Goal: Task Accomplishment & Management: Manage account settings

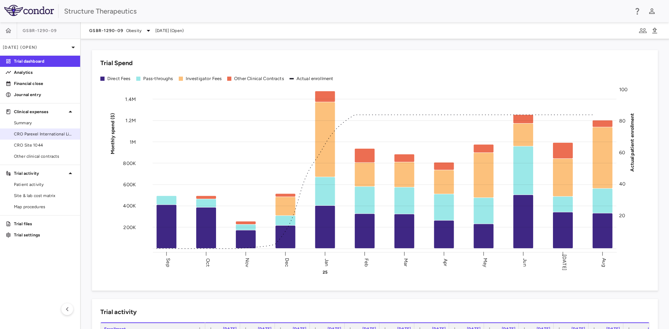
click at [46, 136] on span "CRO Parexel International Limited" at bounding box center [44, 134] width 61 height 6
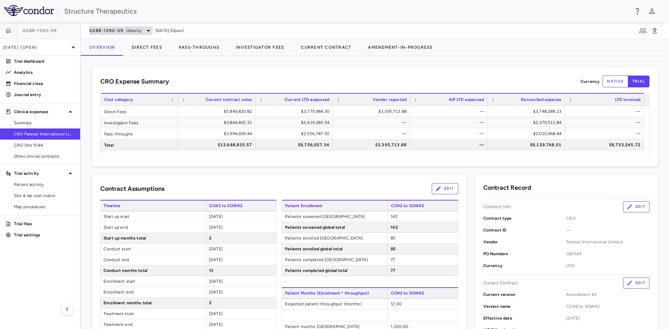
click at [148, 34] on icon at bounding box center [148, 30] width 8 height 8
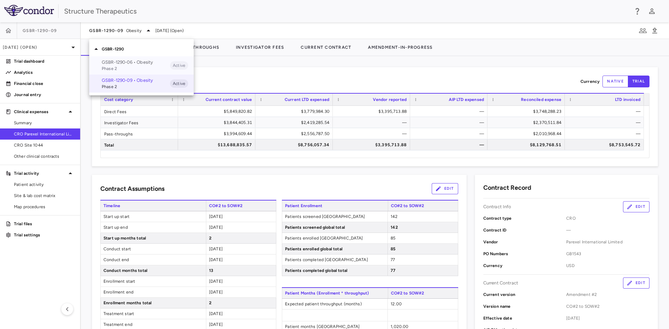
click at [133, 63] on p "GSBR-1290-06 • Obesity" at bounding box center [136, 62] width 68 height 6
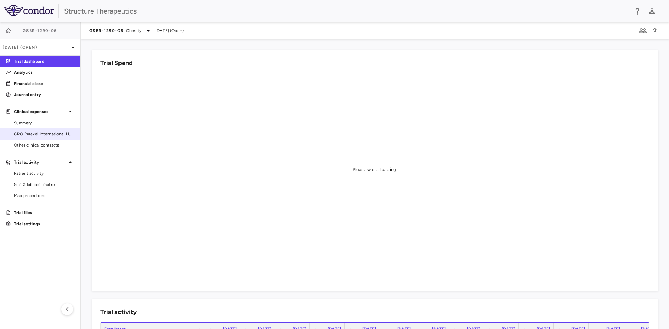
click at [51, 132] on span "CRO Parexel International Limited" at bounding box center [44, 134] width 61 height 6
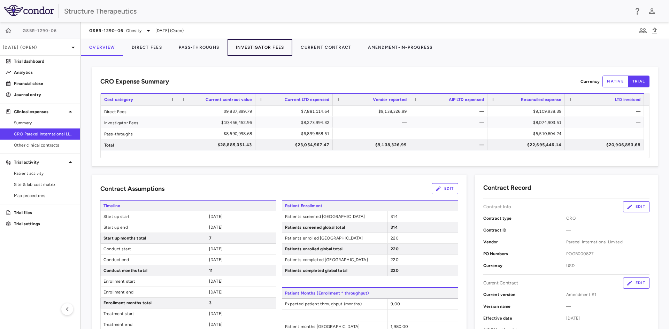
click at [256, 43] on button "Investigator Fees" at bounding box center [260, 47] width 65 height 17
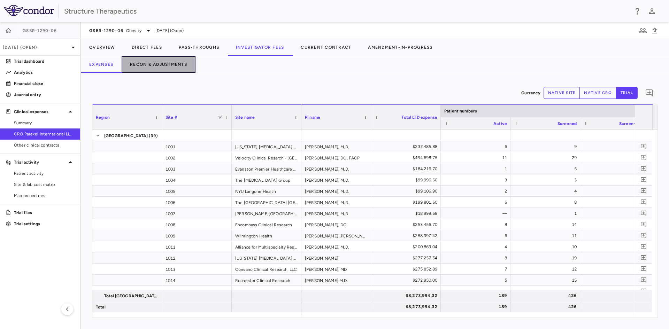
click at [177, 64] on button "Recon & Adjustments" at bounding box center [159, 64] width 74 height 17
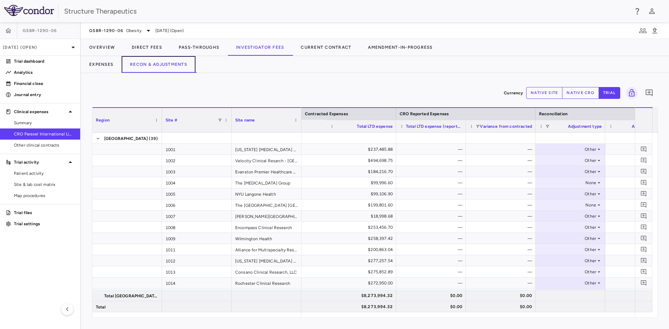
scroll to position [0, 433]
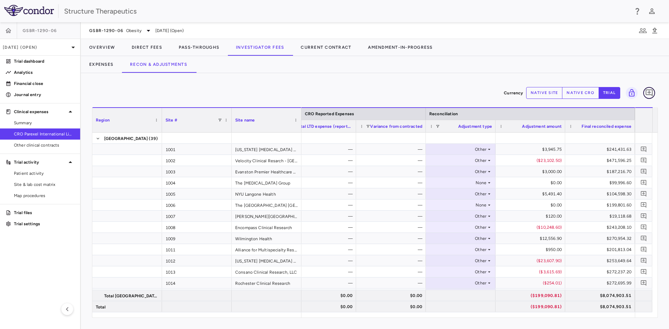
click at [649, 89] on icon "Add comment" at bounding box center [649, 93] width 8 height 8
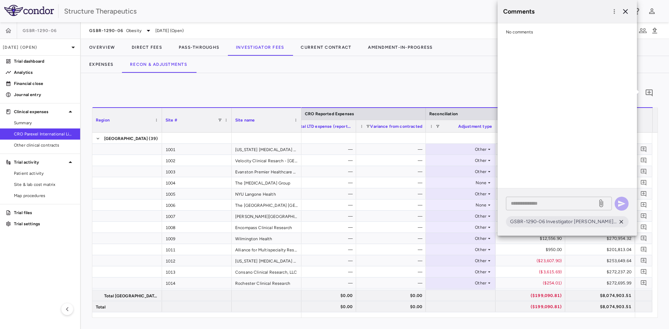
click at [539, 199] on div "* ​" at bounding box center [559, 204] width 106 height 14
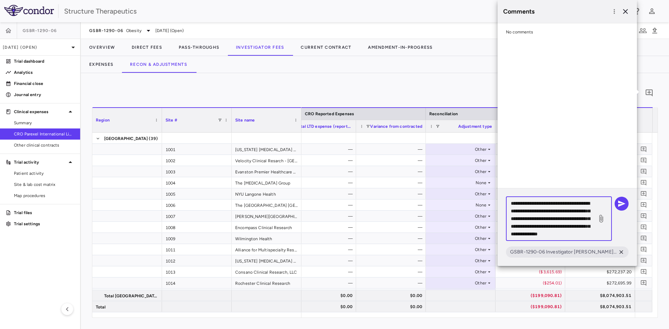
scroll to position [14, 0]
type textarea "**********"
click at [621, 204] on icon "button" at bounding box center [622, 204] width 8 height 8
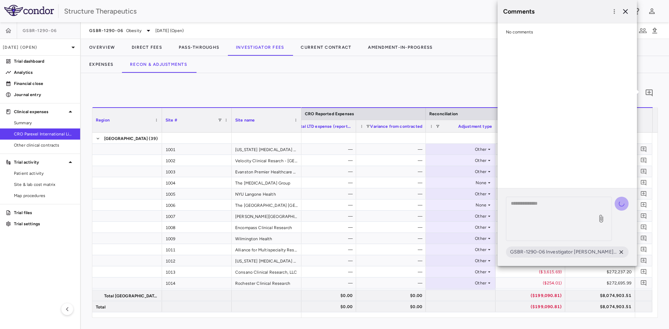
scroll to position [0, 0]
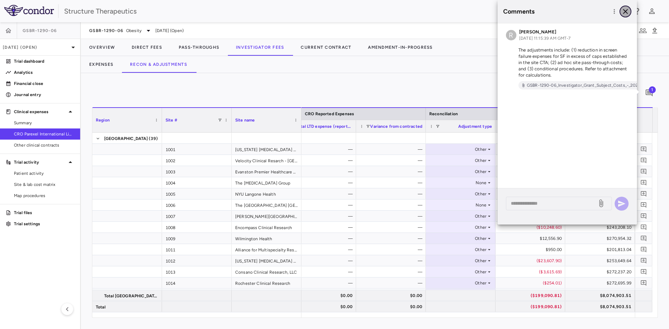
click at [626, 12] on icon "button" at bounding box center [625, 11] width 5 height 5
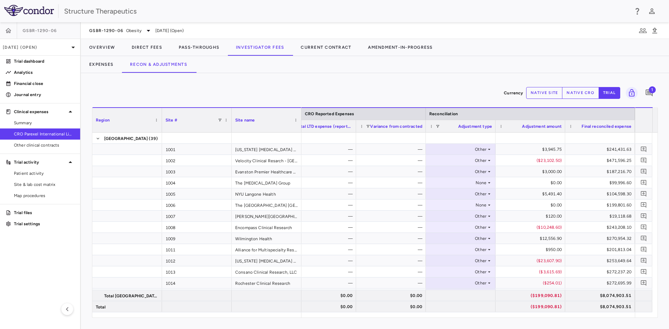
click at [186, 5] on div "Structure Therapeutics" at bounding box center [334, 11] width 669 height 22
click at [40, 119] on link "Summary" at bounding box center [40, 123] width 80 height 10
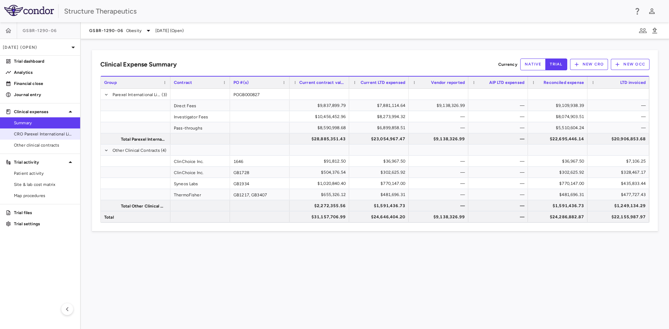
click at [45, 129] on link "CRO Parexel International Limited" at bounding box center [40, 134] width 80 height 10
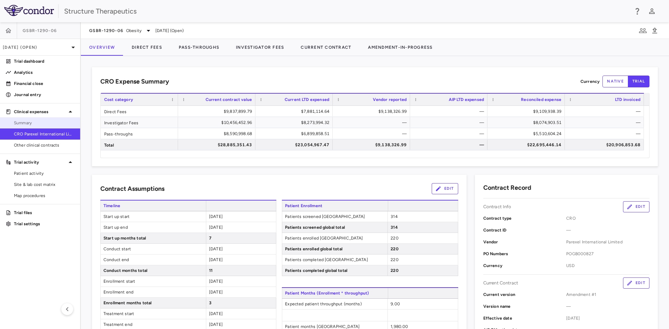
click at [44, 124] on span "Summary" at bounding box center [44, 123] width 61 height 6
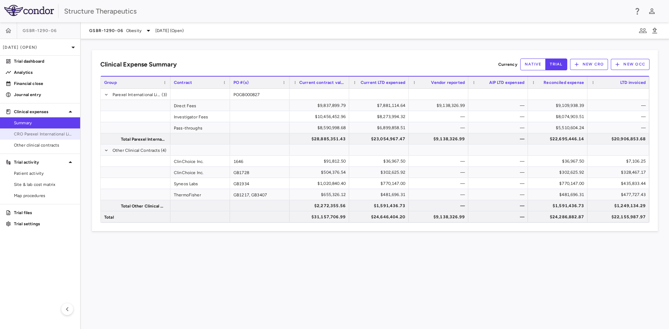
click at [36, 133] on span "CRO Parexel International Limited" at bounding box center [44, 134] width 61 height 6
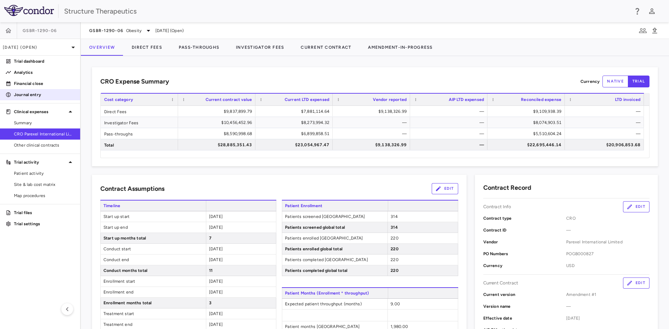
click at [36, 75] on p "Analytics" at bounding box center [44, 72] width 61 height 6
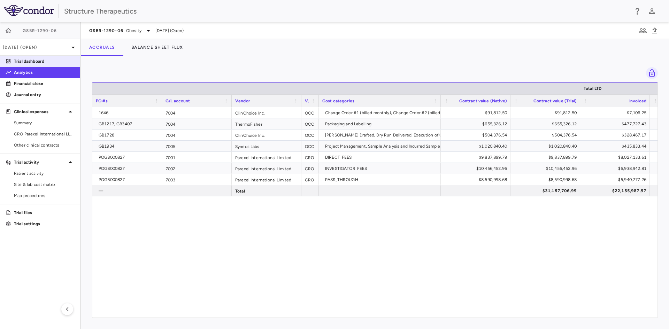
click at [32, 62] on p "Trial dashboard" at bounding box center [44, 61] width 61 height 6
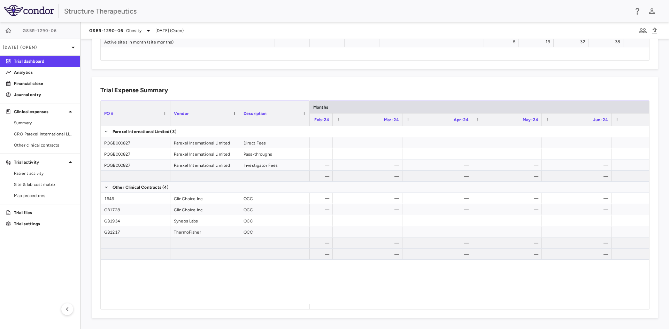
scroll to position [0, 12]
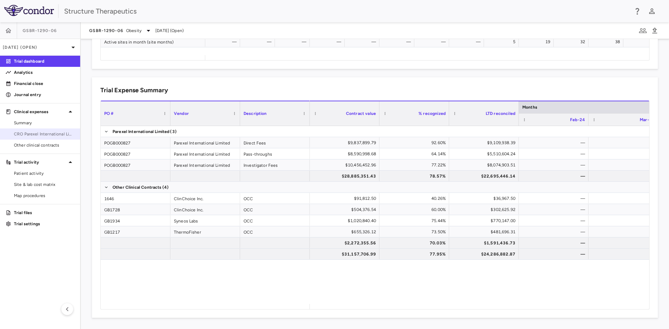
click at [51, 132] on span "CRO Parexel International Limited" at bounding box center [44, 134] width 61 height 6
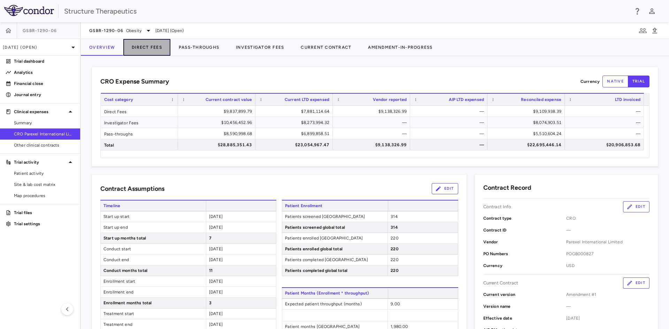
click at [143, 47] on button "Direct Fees" at bounding box center [146, 47] width 47 height 17
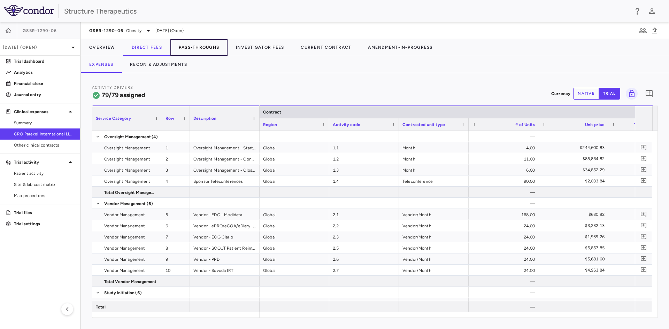
click at [199, 42] on button "Pass-Throughs" at bounding box center [198, 47] width 57 height 17
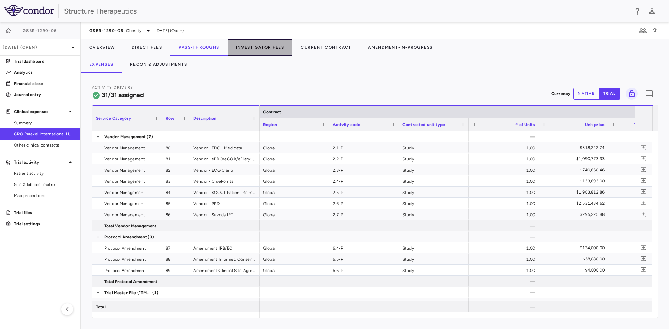
click at [282, 48] on button "Investigator Fees" at bounding box center [260, 47] width 65 height 17
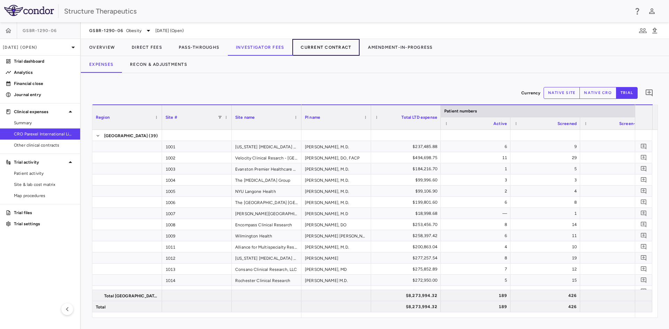
click at [312, 45] on button "Current Contract" at bounding box center [325, 47] width 67 height 17
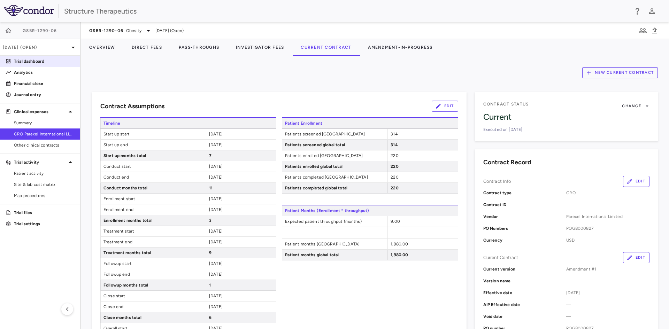
click at [34, 59] on p "Trial dashboard" at bounding box center [44, 61] width 61 height 6
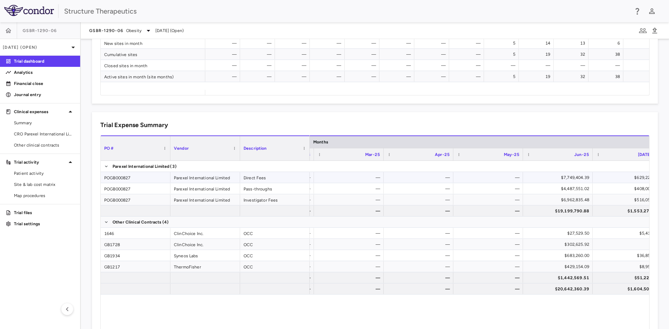
click at [416, 178] on div "—" at bounding box center [420, 177] width 60 height 11
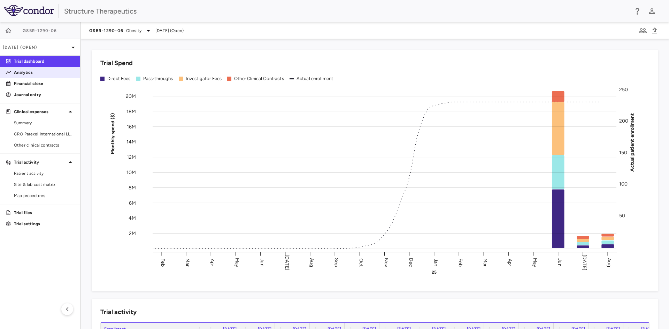
click at [42, 77] on link "Analytics" at bounding box center [40, 72] width 80 height 10
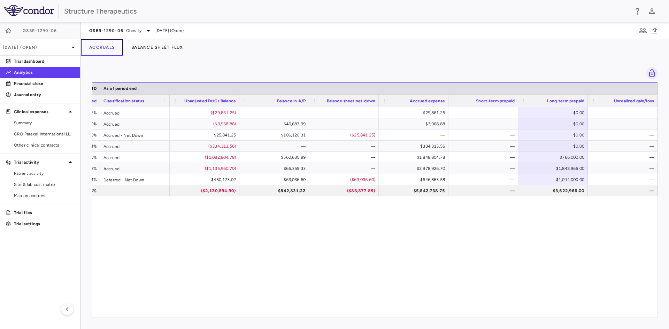
click at [100, 52] on button "Accruals" at bounding box center [102, 47] width 42 height 17
click at [134, 48] on button "Balance Sheet Flux" at bounding box center [157, 47] width 69 height 17
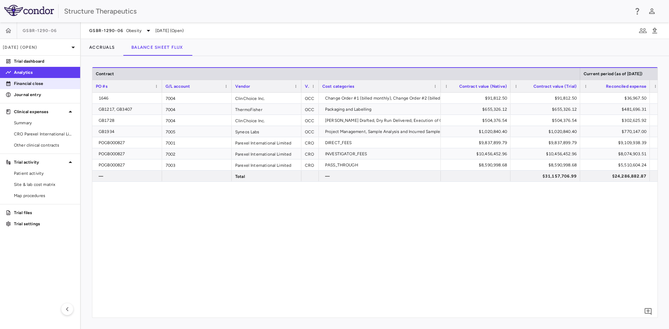
click at [45, 85] on p "Financial close" at bounding box center [44, 84] width 61 height 6
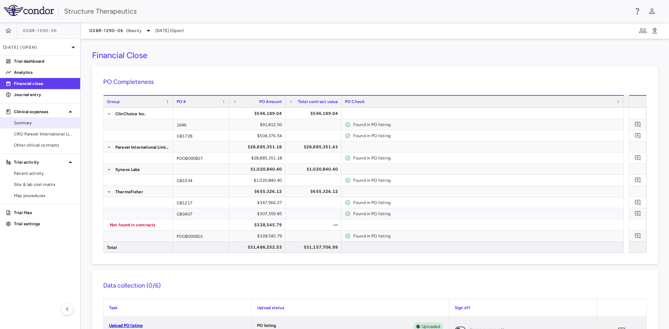
click at [40, 122] on span "Summary" at bounding box center [44, 123] width 61 height 6
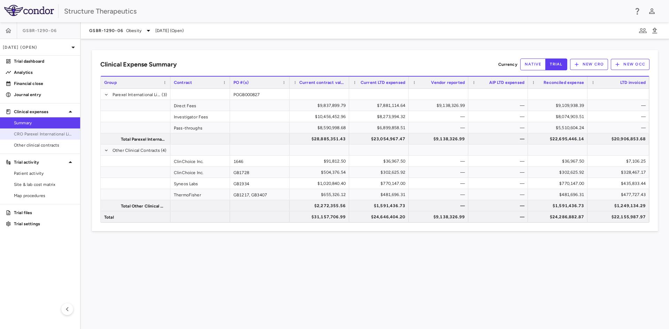
click at [46, 130] on link "CRO Parexel International Limited" at bounding box center [40, 134] width 80 height 10
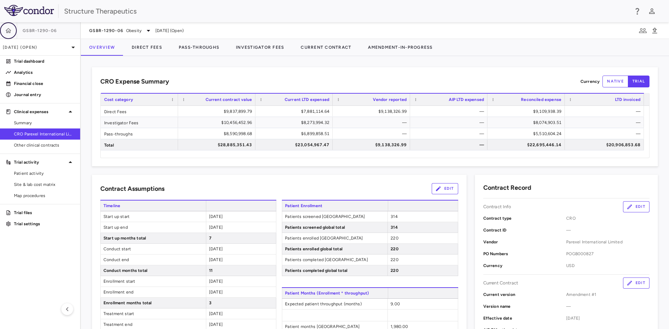
click at [12, 32] on button "button" at bounding box center [8, 30] width 17 height 17
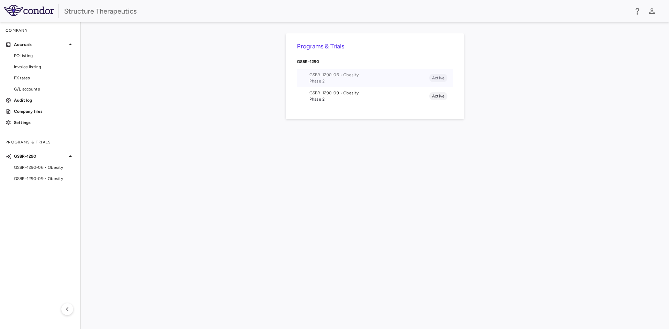
click at [327, 77] on span "GSBR-1290-06 • Obesity" at bounding box center [369, 75] width 120 height 6
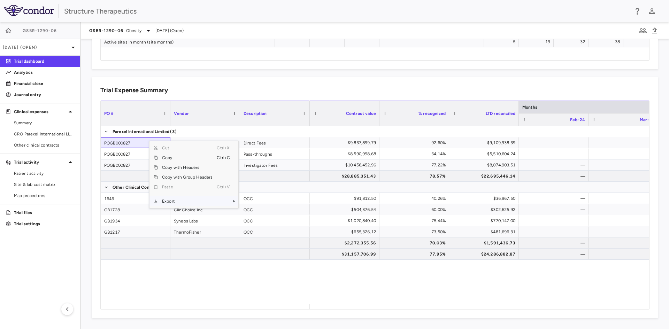
click at [174, 197] on span "Export" at bounding box center [187, 202] width 59 height 10
click at [261, 214] on span "Excel Export" at bounding box center [261, 214] width 33 height 10
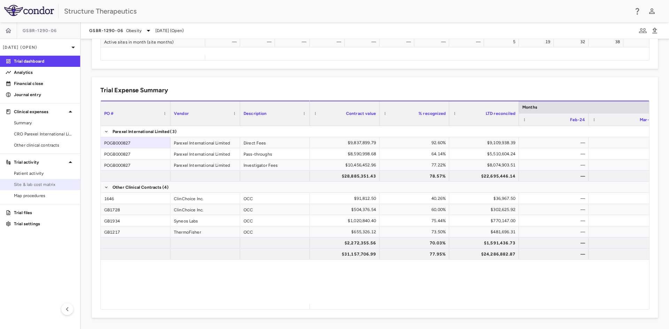
click at [51, 187] on span "Site & lab cost matrix" at bounding box center [44, 185] width 61 height 6
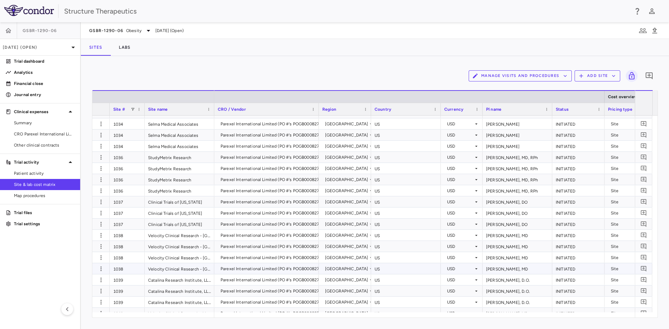
scroll to position [1130, 0]
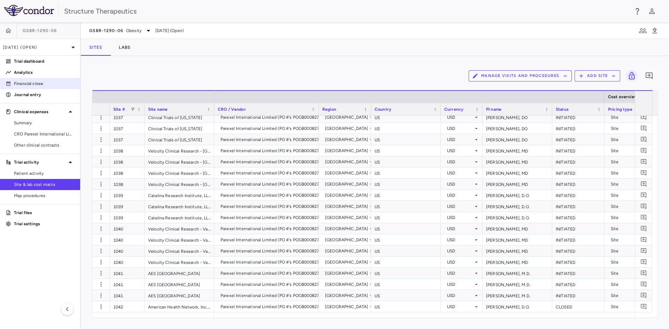
click at [44, 82] on p "Financial close" at bounding box center [44, 84] width 61 height 6
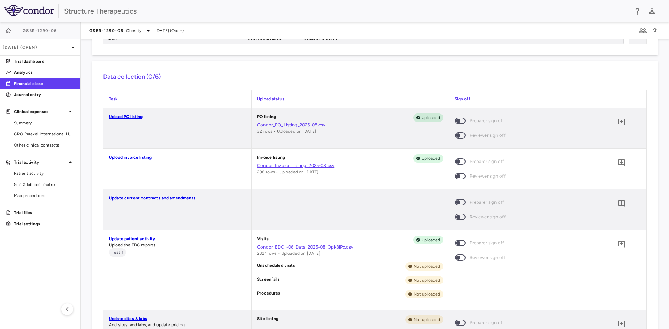
scroll to position [35, 0]
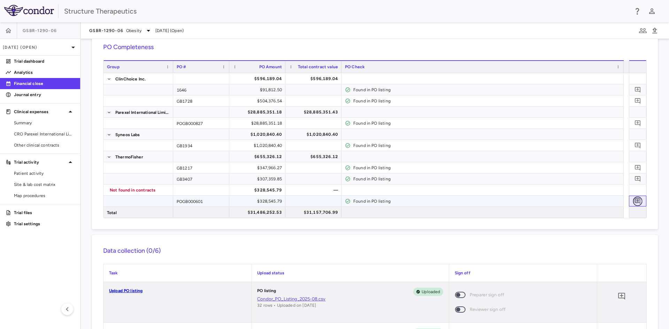
click at [636, 203] on icon "Add comment" at bounding box center [638, 201] width 7 height 7
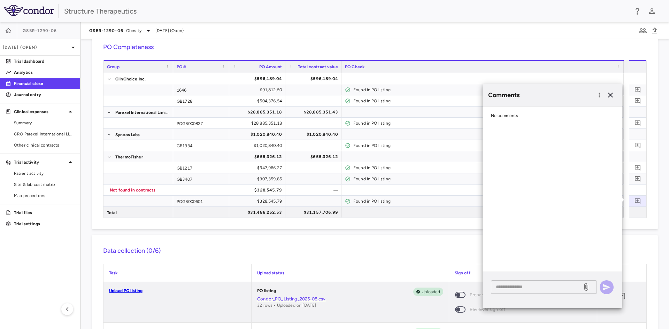
click at [528, 284] on textarea at bounding box center [537, 287] width 82 height 8
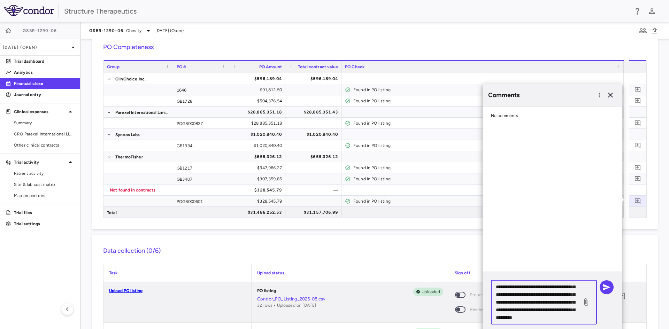
scroll to position [60, 0]
type textarea "**********"
click at [606, 286] on icon "button" at bounding box center [606, 287] width 7 height 6
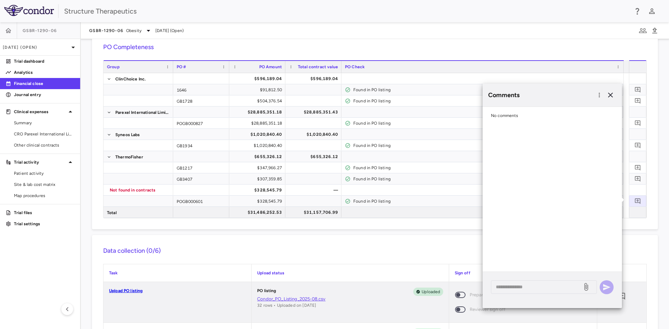
scroll to position [0, 0]
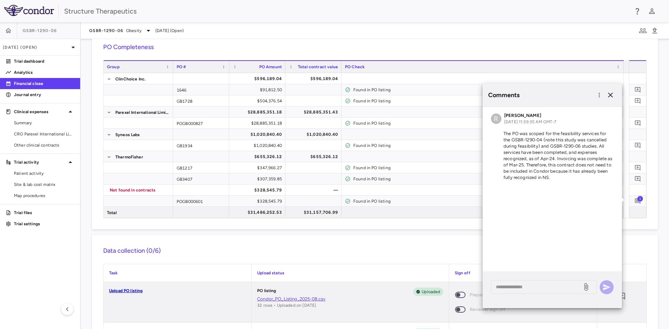
click at [610, 97] on icon "button" at bounding box center [610, 95] width 8 height 8
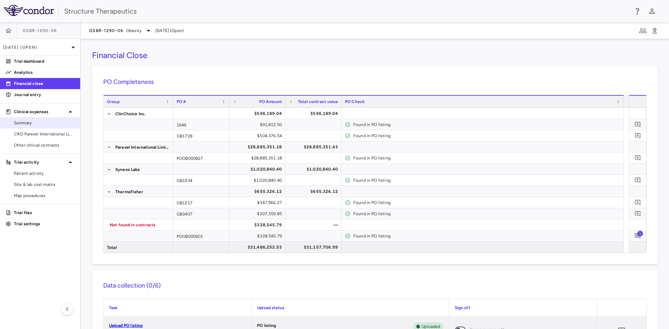
click at [29, 124] on span "Summary" at bounding box center [44, 123] width 61 height 6
